Goal: Find specific page/section: Find specific page/section

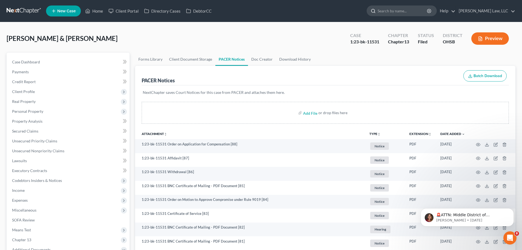
click at [409, 15] on input "search" at bounding box center [402, 11] width 50 height 10
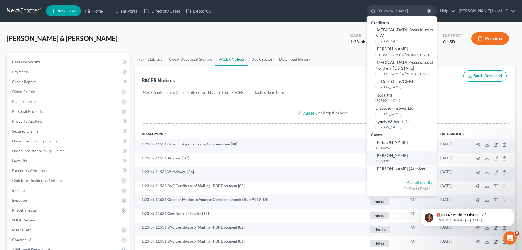
type input "[PERSON_NAME]"
click at [407, 158] on small "22-20031" at bounding box center [405, 160] width 60 height 5
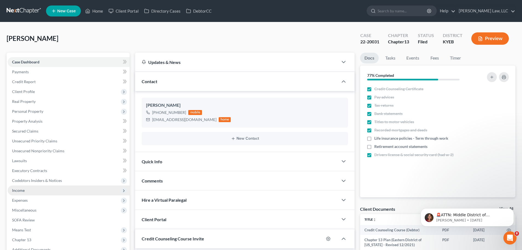
scroll to position [3848, 0]
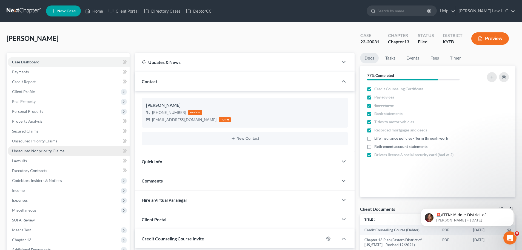
click at [30, 152] on span "Unsecured Nonpriority Claims" at bounding box center [38, 150] width 52 height 5
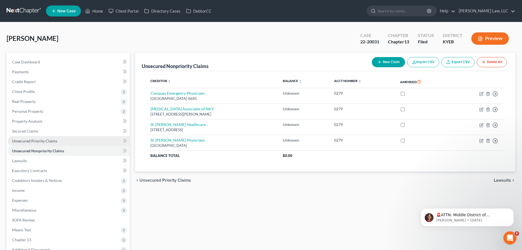
click at [33, 139] on span "Unsecured Priority Claims" at bounding box center [34, 140] width 45 height 5
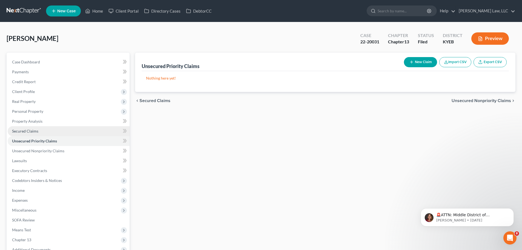
click at [36, 131] on span "Secured Claims" at bounding box center [25, 130] width 26 height 5
